Goal: Check status: Check status

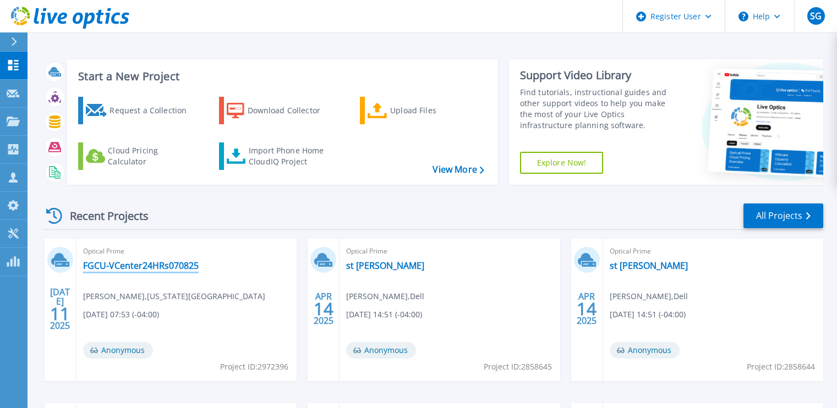
click at [132, 266] on link "FGCU-VCenter24HRs070825" at bounding box center [141, 265] width 116 height 11
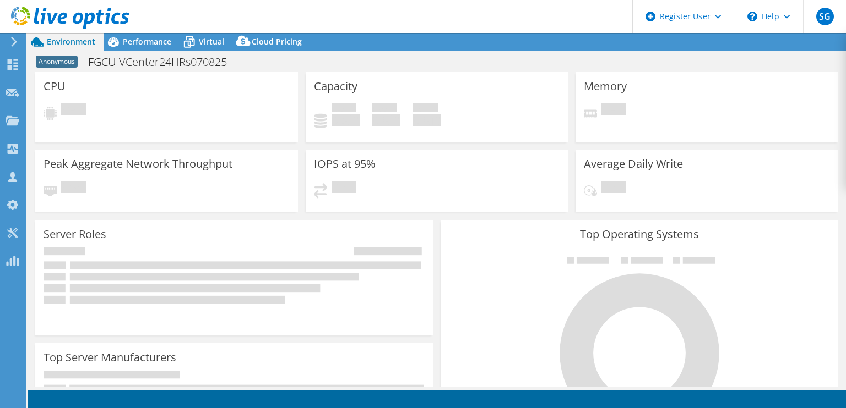
select select "USD"
select select "USEast"
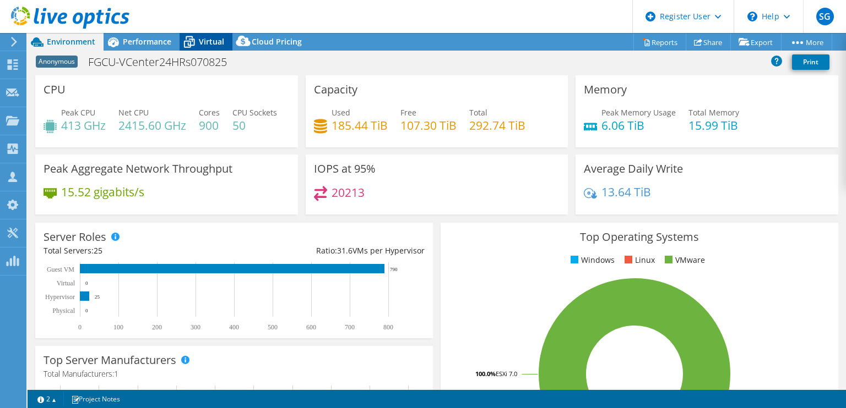
click at [206, 44] on span "Virtual" at bounding box center [211, 41] width 25 height 10
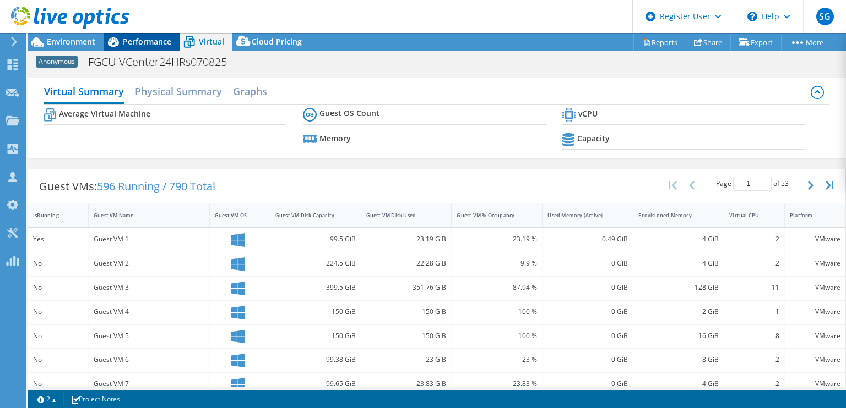
click at [148, 43] on span "Performance" at bounding box center [147, 41] width 48 height 10
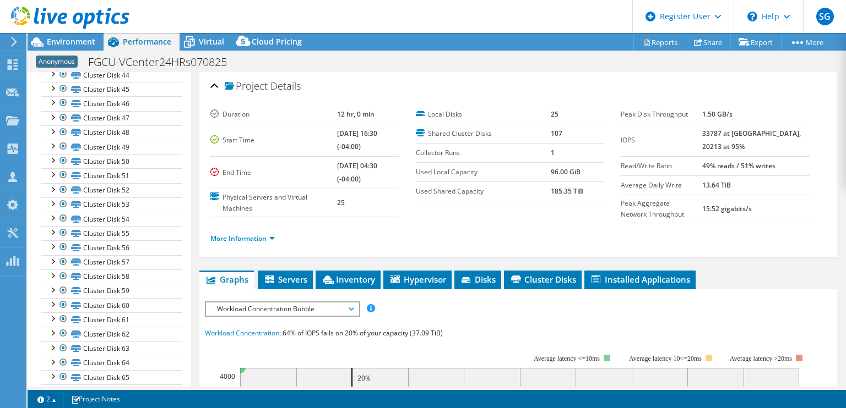
scroll to position [715, 0]
click at [78, 40] on span "Environment" at bounding box center [71, 41] width 48 height 10
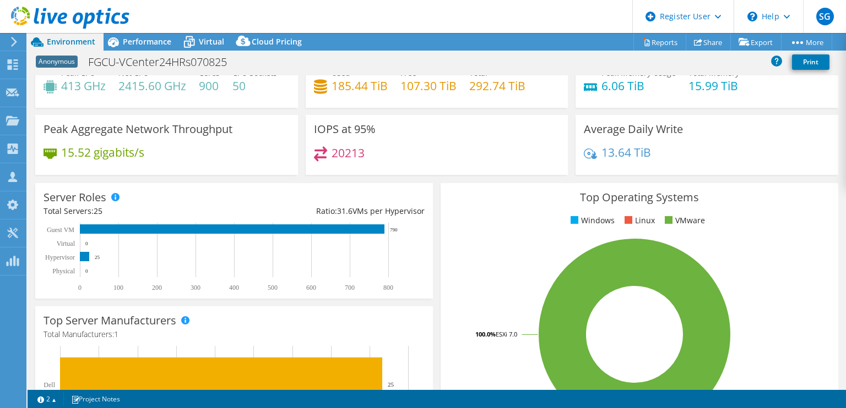
scroll to position [0, 0]
